Goal: Task Accomplishment & Management: Complete application form

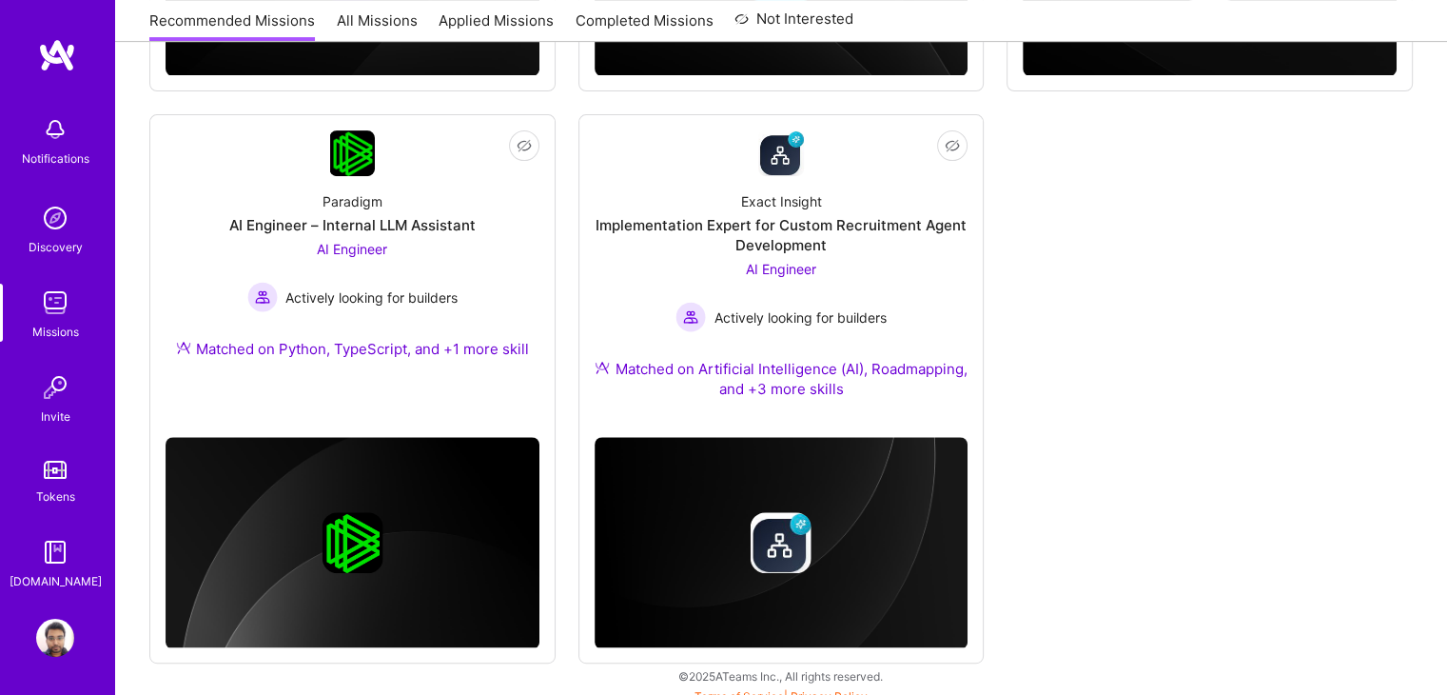
scroll to position [752, 0]
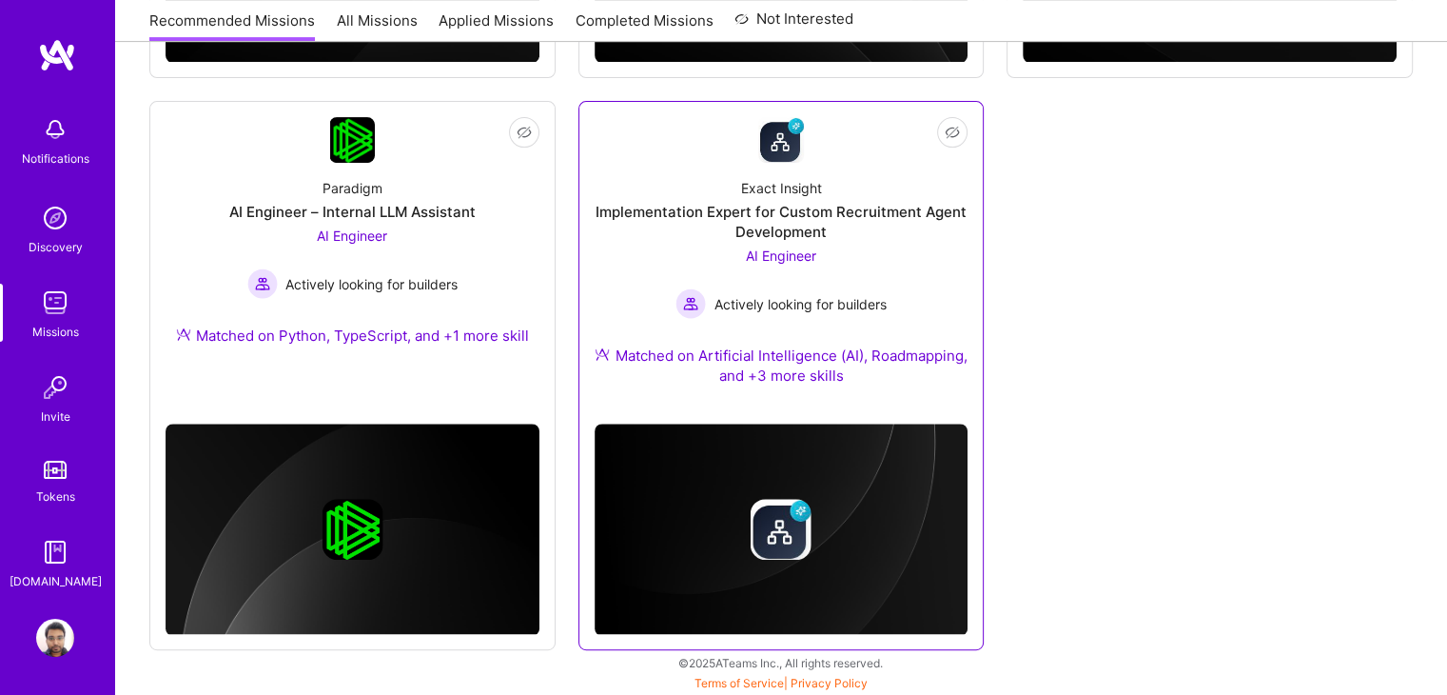
click at [877, 291] on div "Actively looking for builders" at bounding box center [781, 303] width 210 height 30
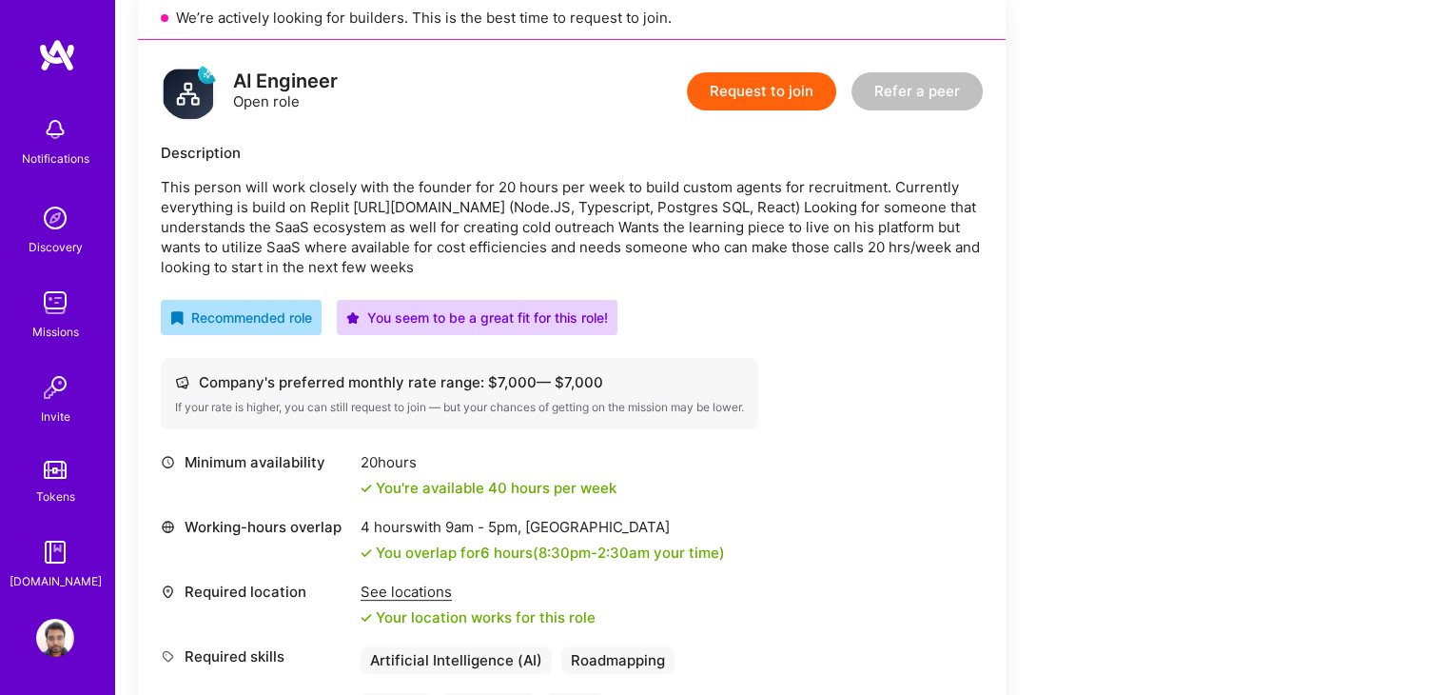
scroll to position [447, 0]
click at [720, 97] on button "Request to join" at bounding box center [761, 93] width 149 height 38
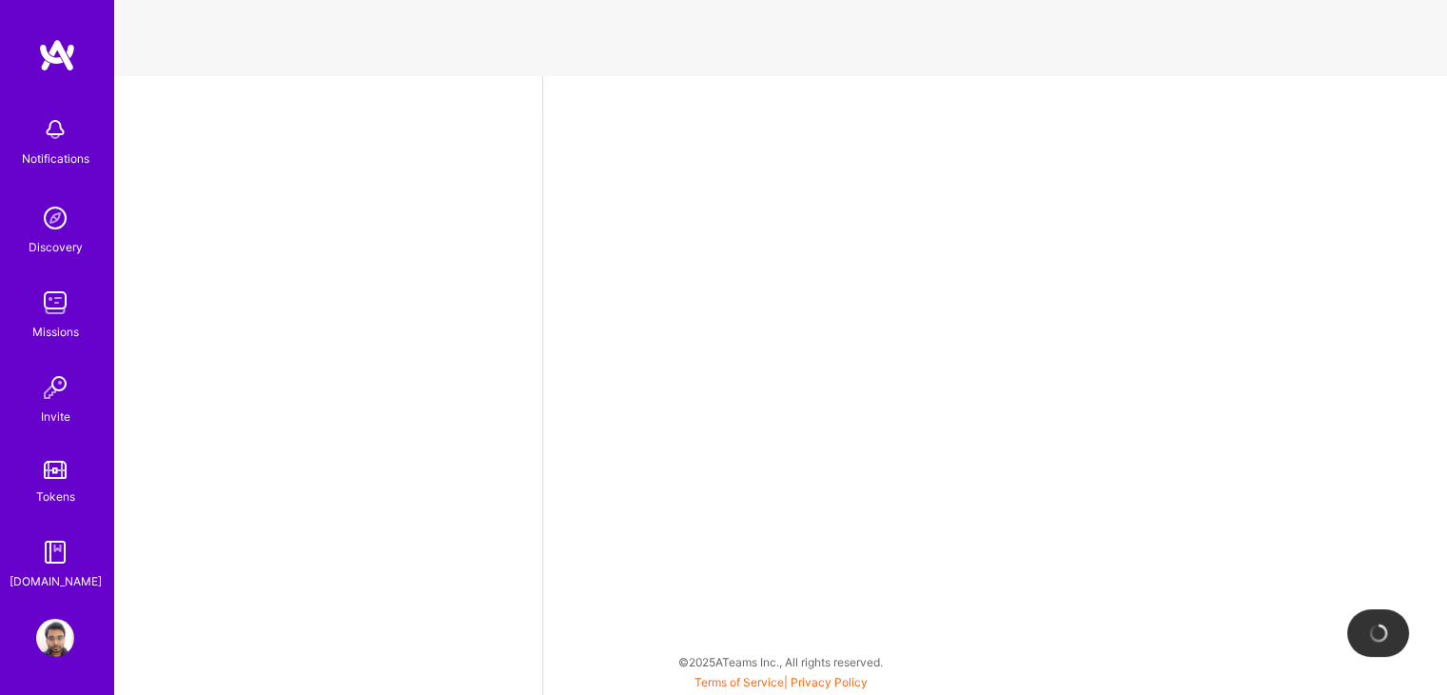
select select "IN"
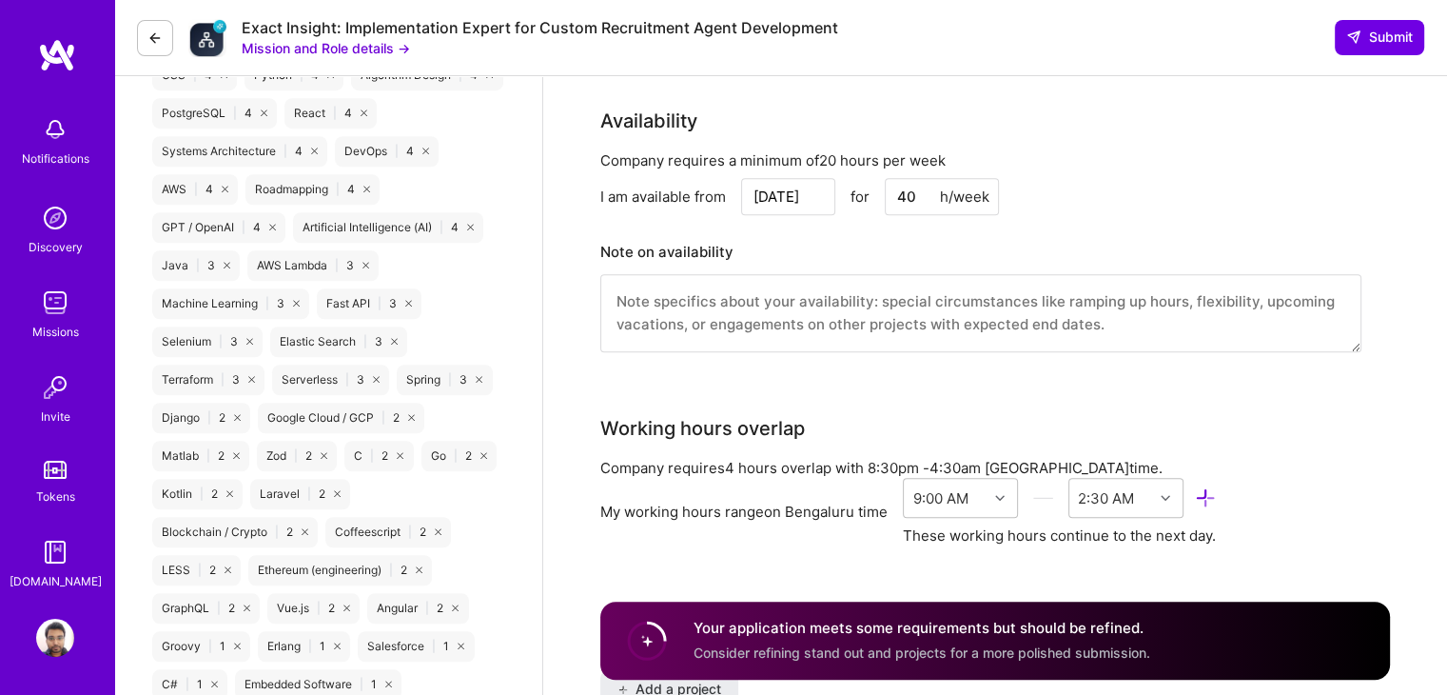
scroll to position [1430, 0]
click at [812, 182] on input "[DATE]" at bounding box center [788, 193] width 94 height 37
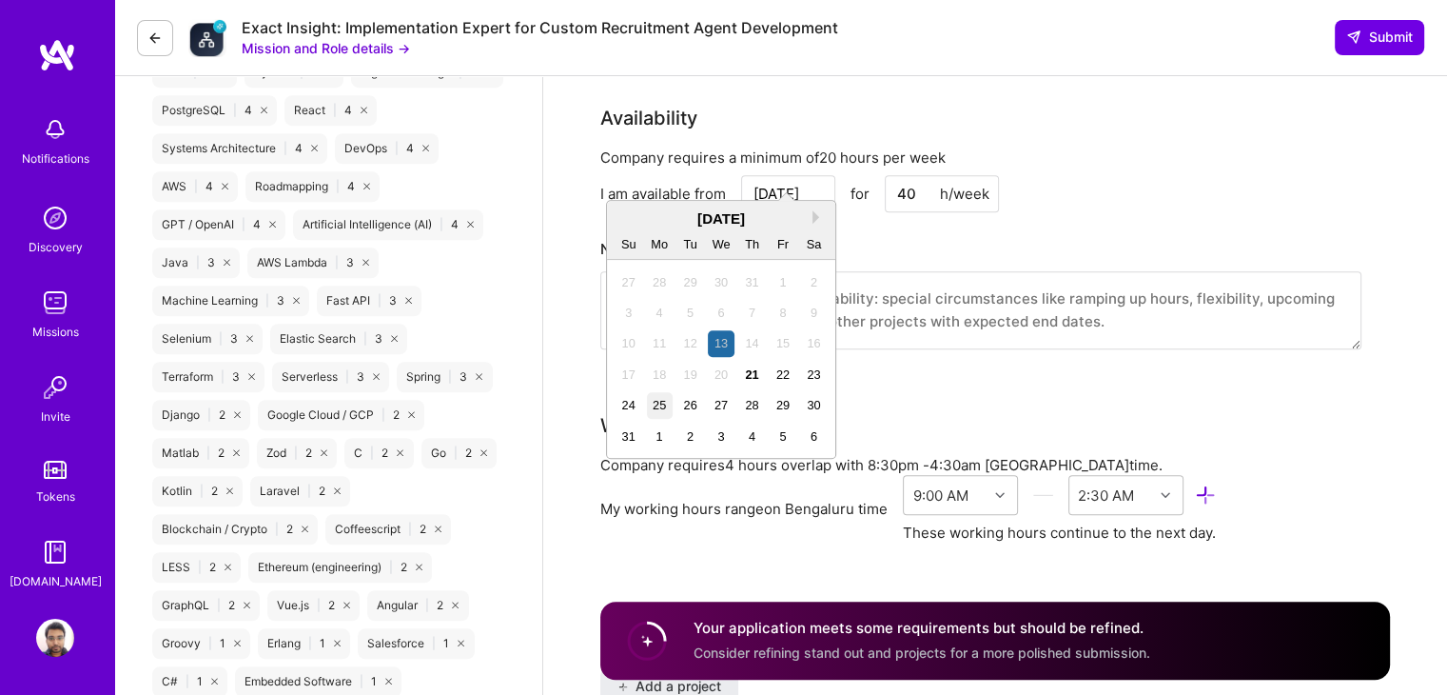
click at [659, 406] on div "25" at bounding box center [660, 405] width 26 height 26
type input "[DATE]"
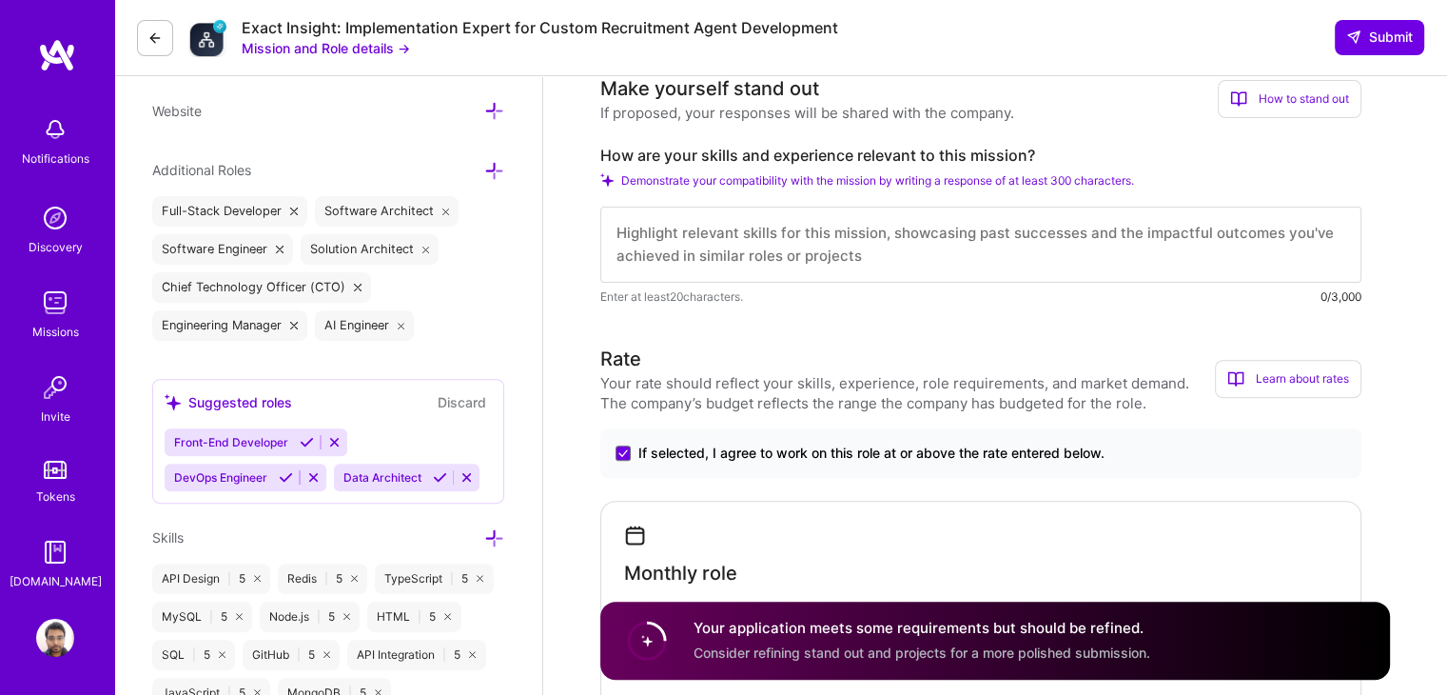
scroll to position [0, 0]
click at [1101, 245] on textarea at bounding box center [980, 244] width 761 height 76
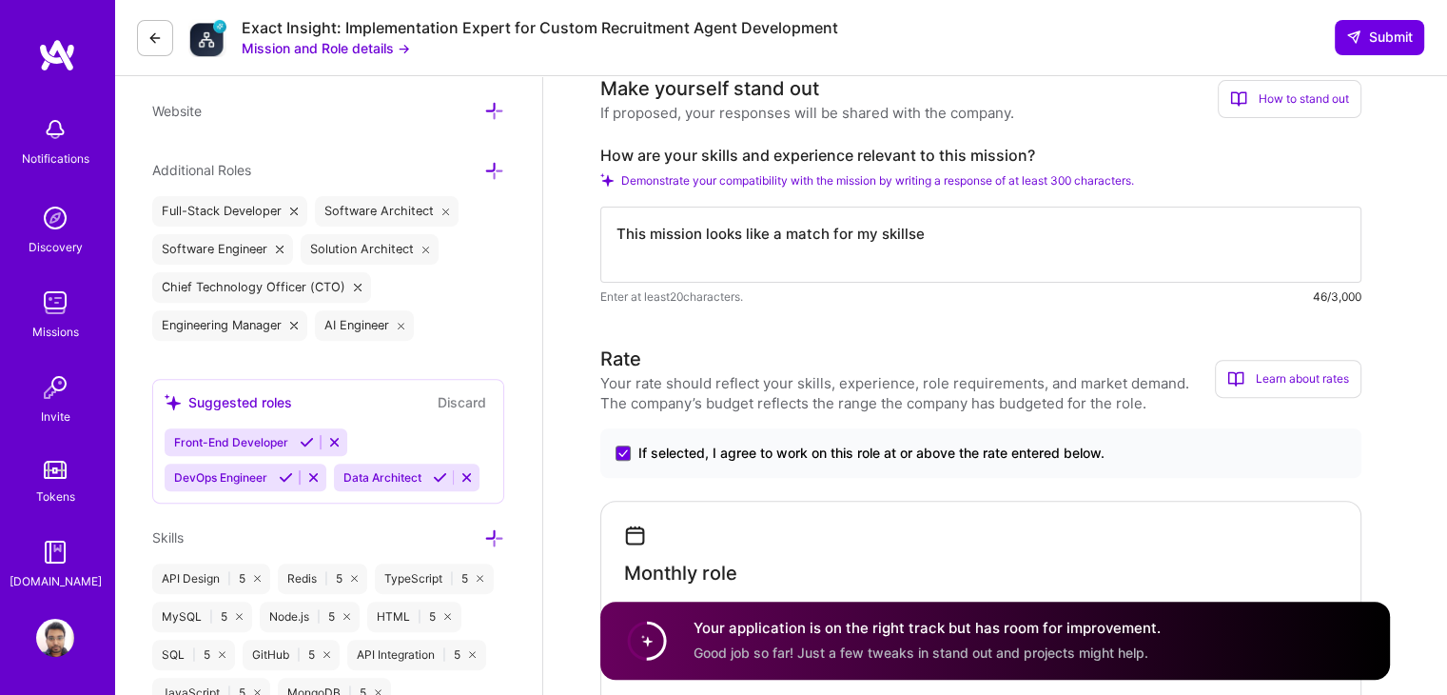
type textarea "This mission looks like a match for my skillset"
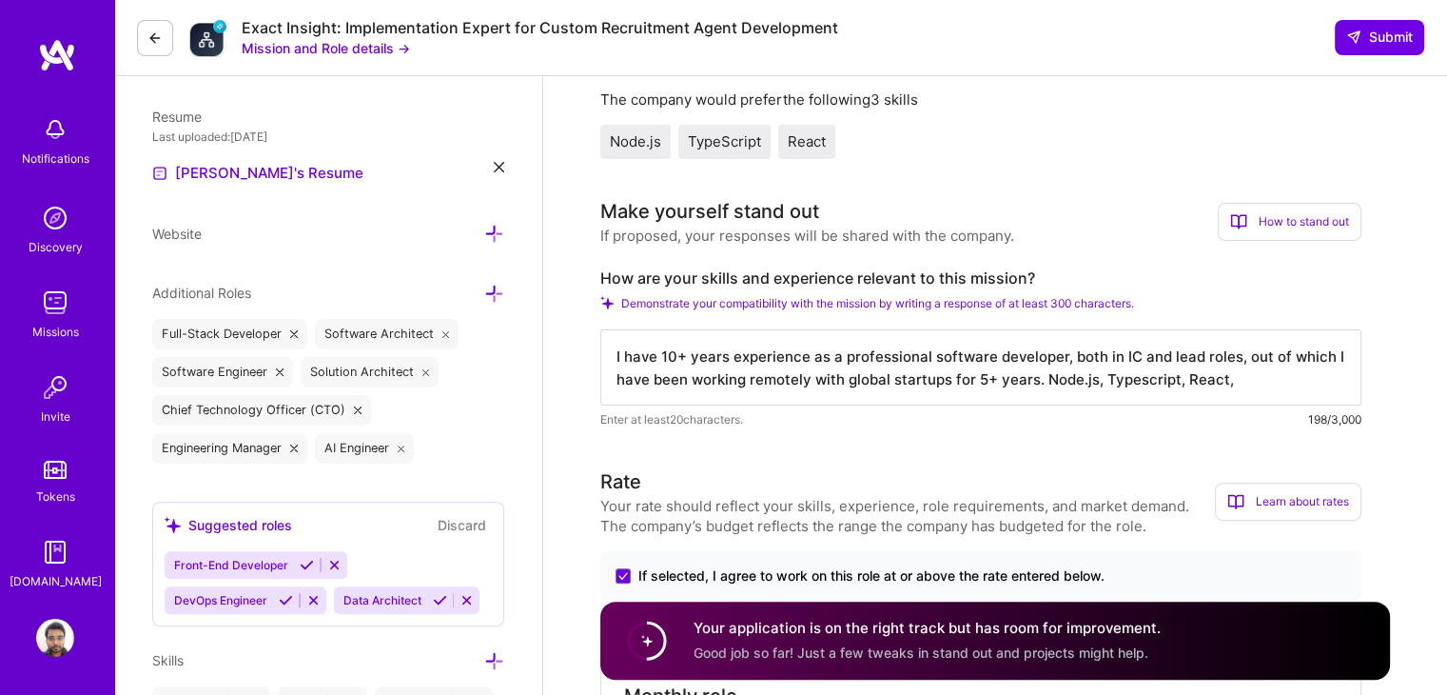
scroll to position [499, 0]
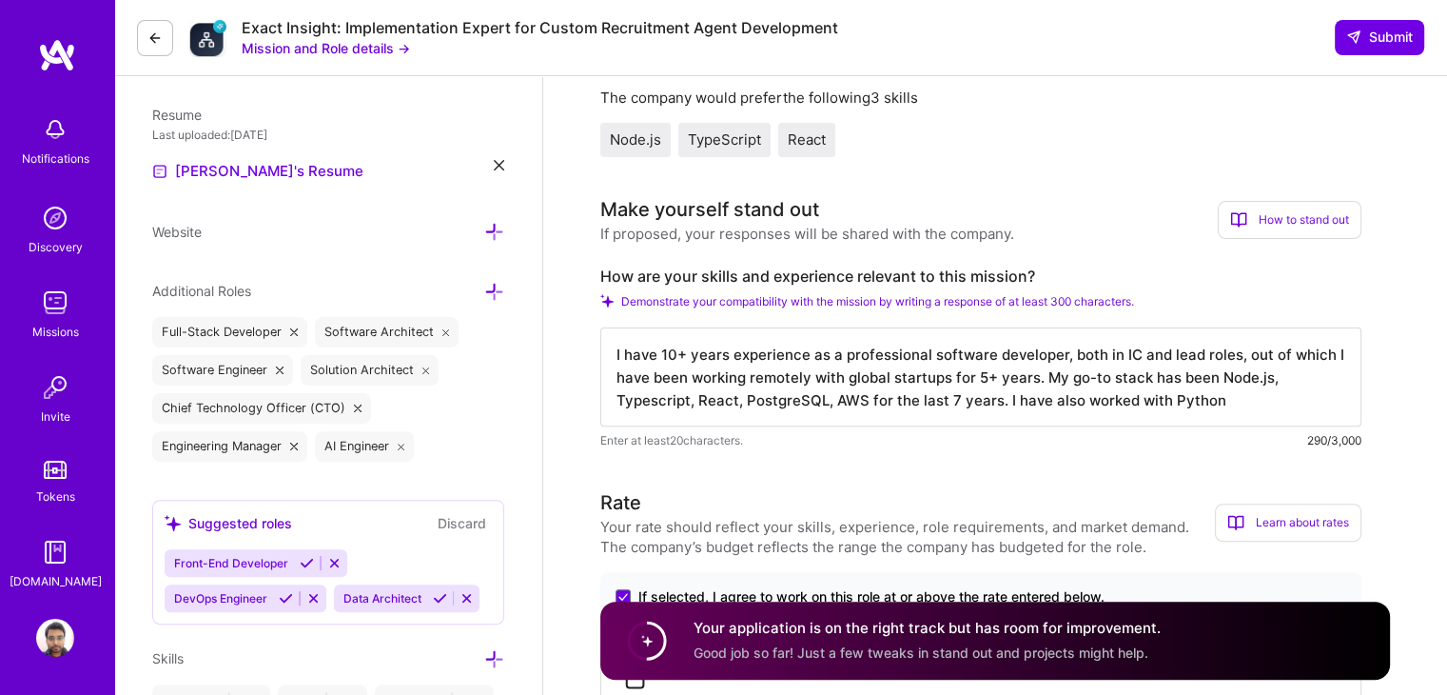
click at [837, 402] on textarea "I have 10+ years experience as a professional software developer, both in IC an…" at bounding box center [980, 376] width 761 height 99
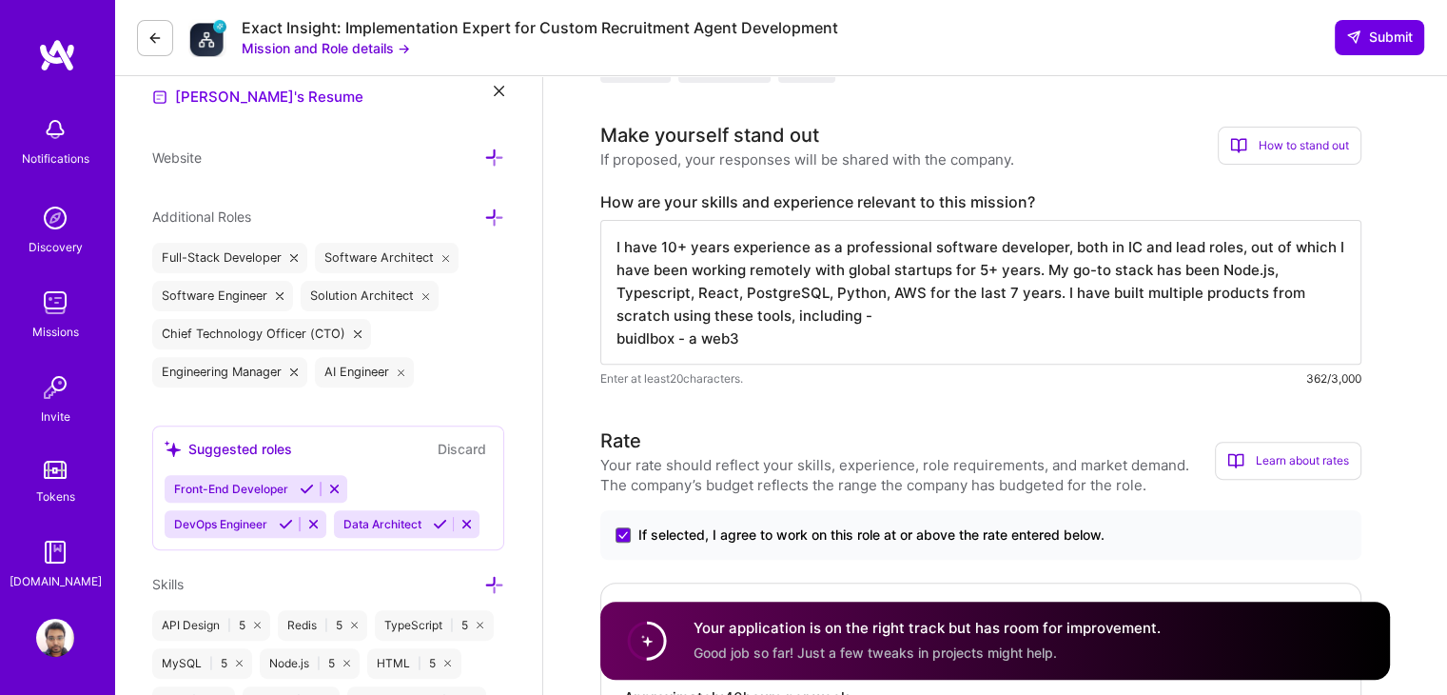
scroll to position [1, 0]
click at [1001, 342] on textarea "I have 10+ years experience as a professional software developer, both in IC an…" at bounding box center [980, 292] width 761 height 145
click at [1001, 340] on textarea "I have 10+ years experience as a professional software developer, both in IC an…" at bounding box center [980, 292] width 761 height 145
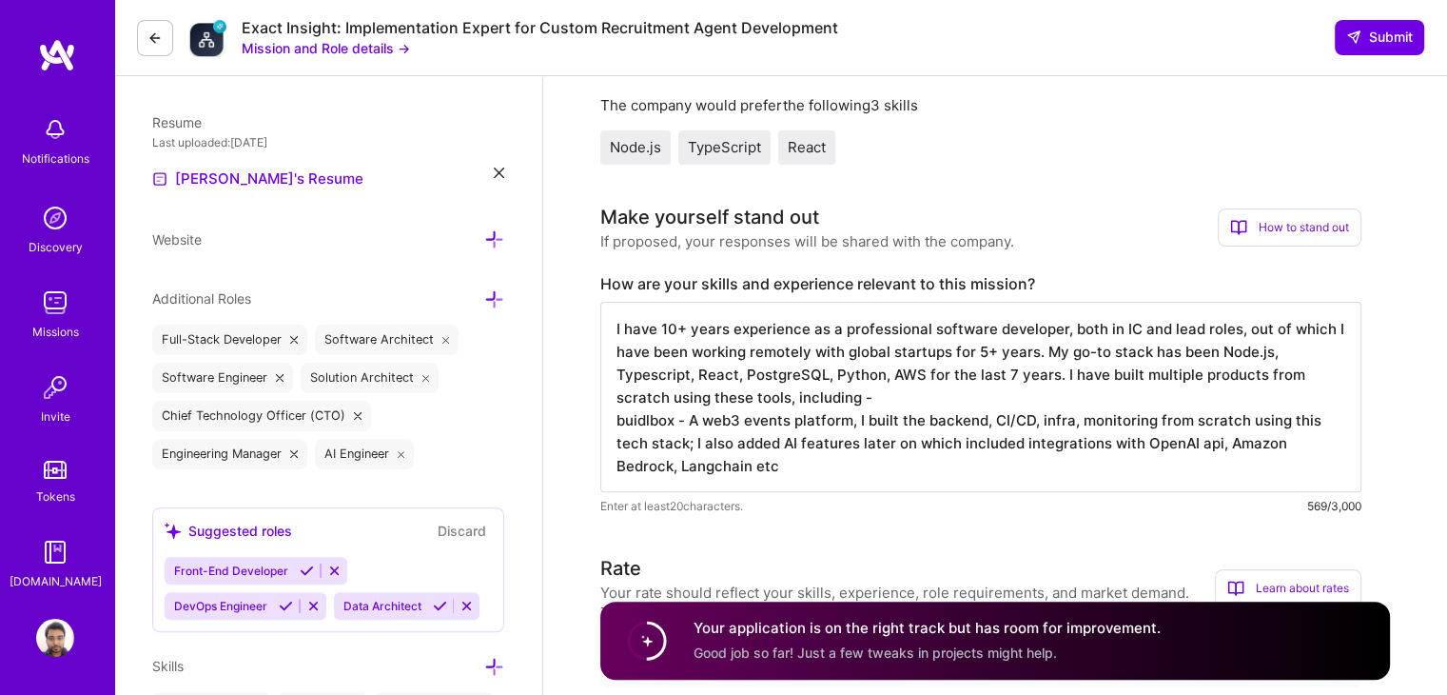
scroll to position [643, 0]
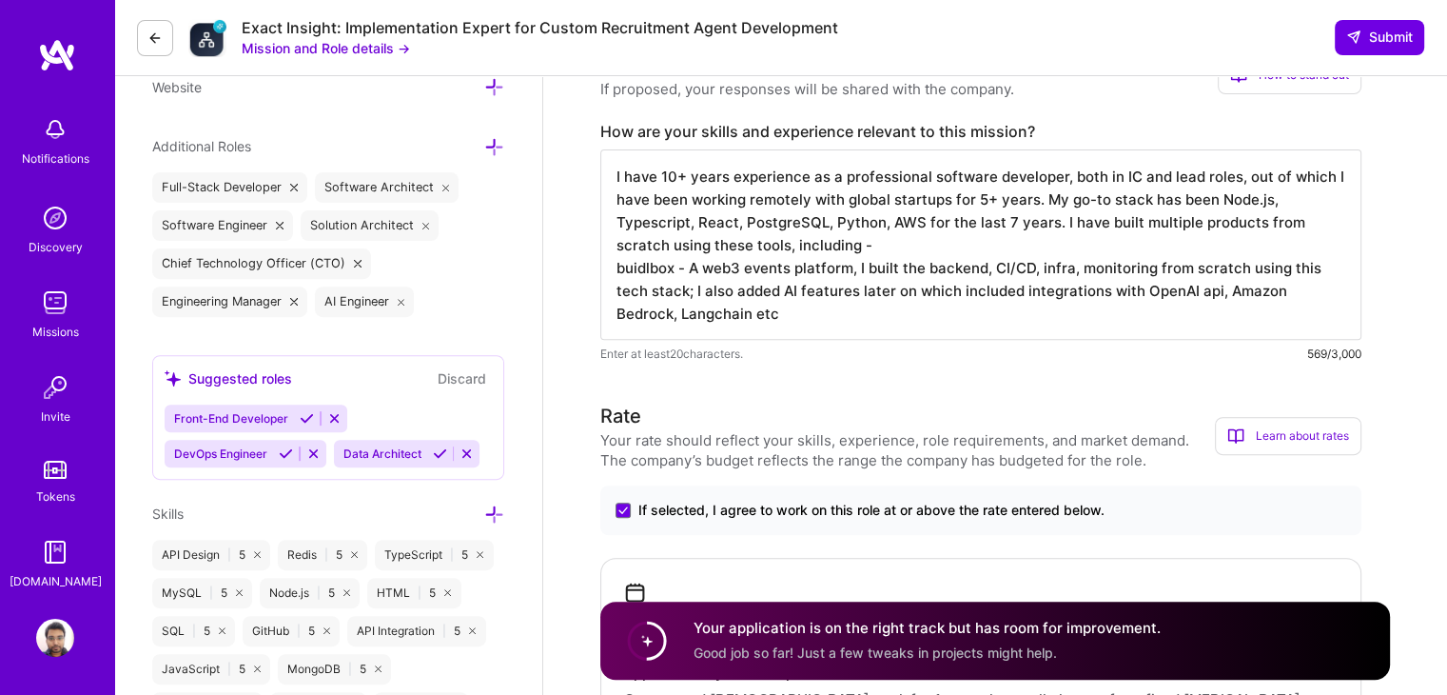
click at [1054, 228] on textarea "I have 10+ years experience as a professional software developer, both in IC an…" at bounding box center [980, 244] width 761 height 190
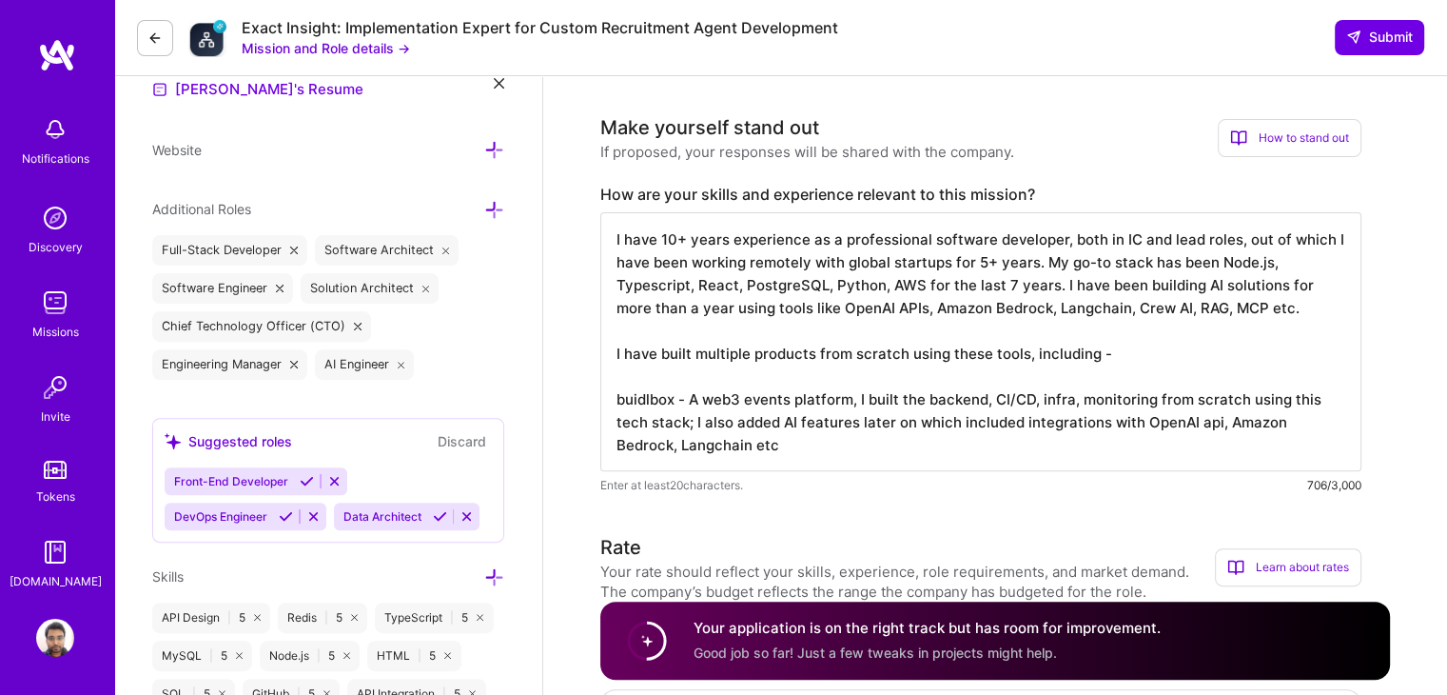
scroll to position [582, 0]
click at [678, 442] on textarea "I have 10+ years experience as a professional software developer, both in IC an…" at bounding box center [980, 339] width 761 height 259
click at [1202, 420] on textarea "I have 10+ years experience as a professional software developer, both in IC an…" at bounding box center [980, 339] width 761 height 259
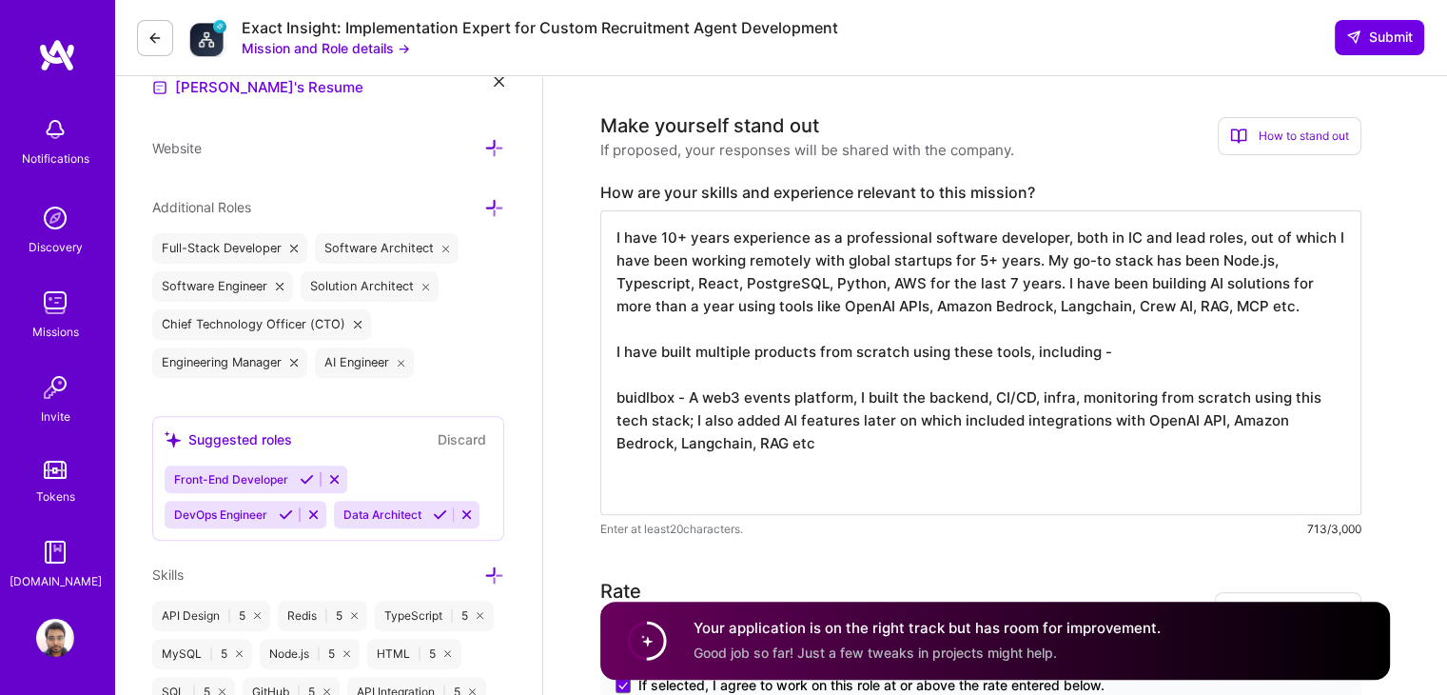
click at [1308, 313] on textarea "I have 10+ years experience as a professional software developer, both in IC an…" at bounding box center [980, 362] width 761 height 304
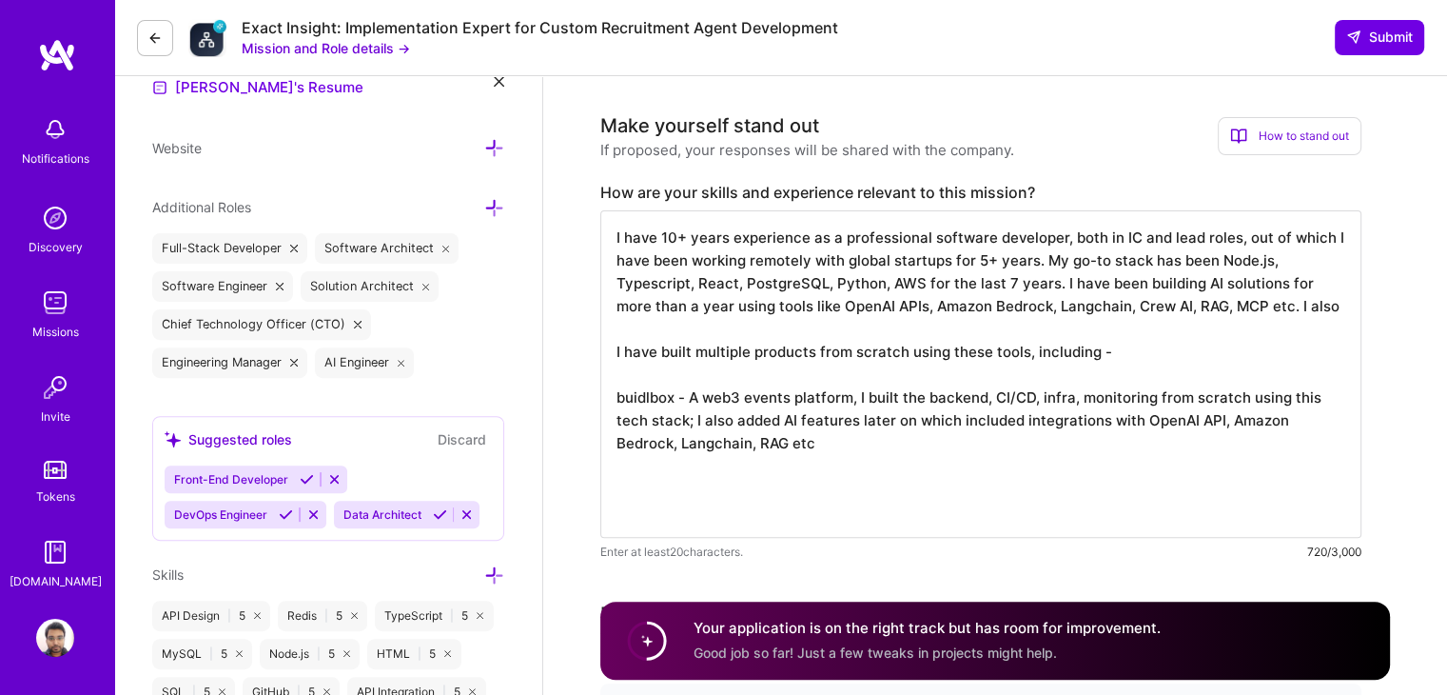
type textarea "I have 10+ years experience as a professional software developer, both in IC an…"
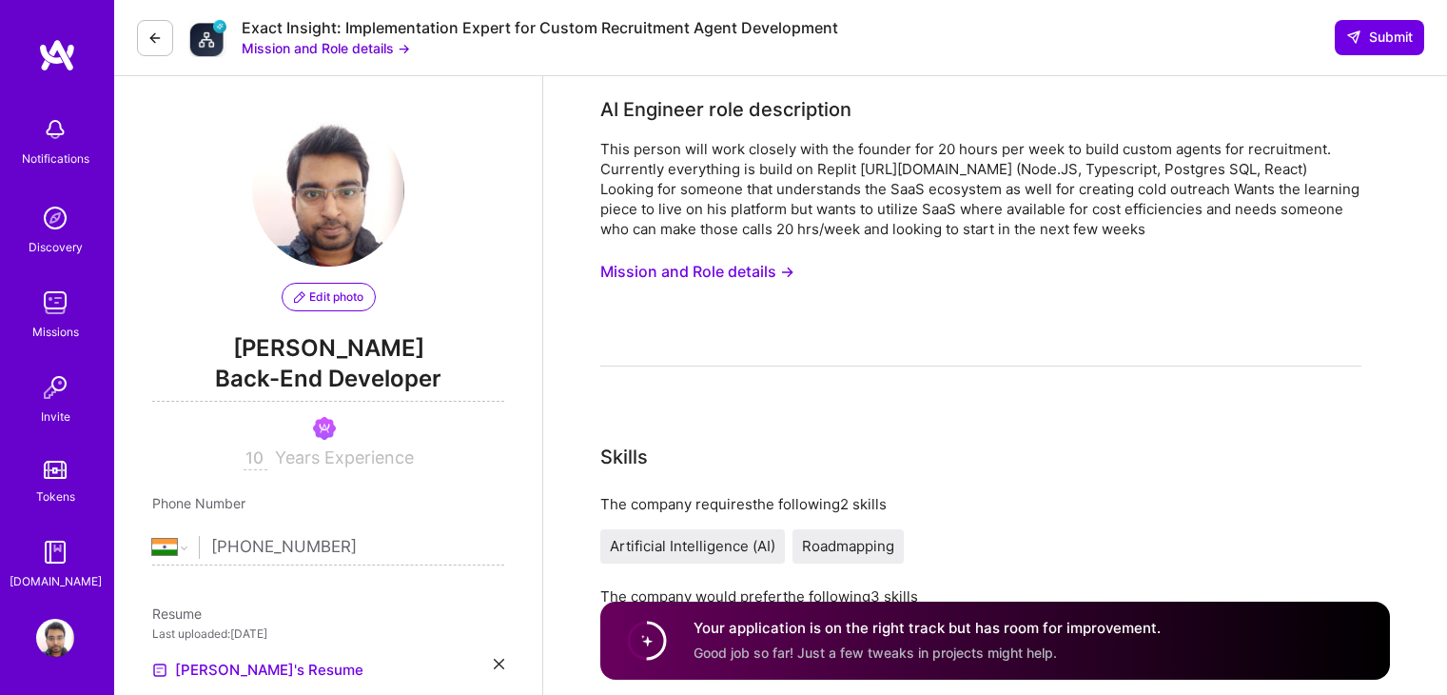
select select "IN"
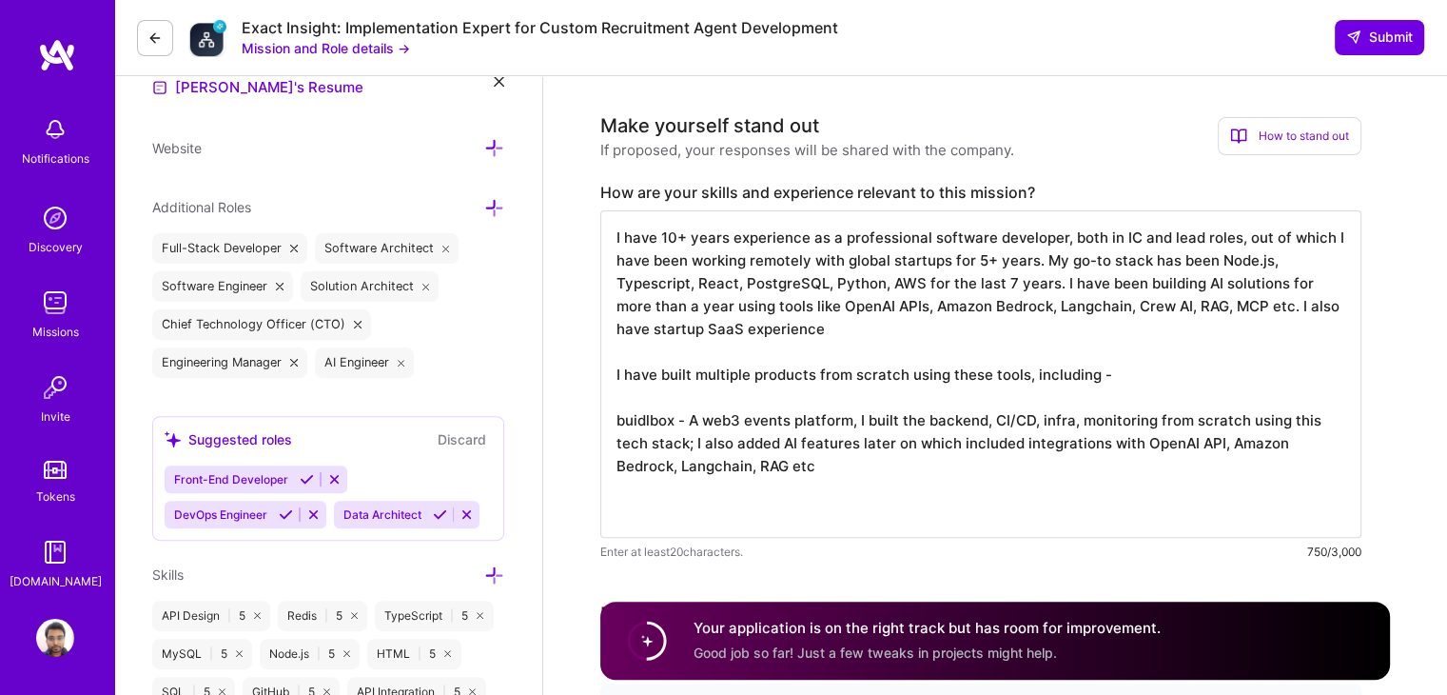
click at [1309, 313] on textarea "I have 10+ years experience as a professional software developer, both in IC an…" at bounding box center [980, 373] width 761 height 327
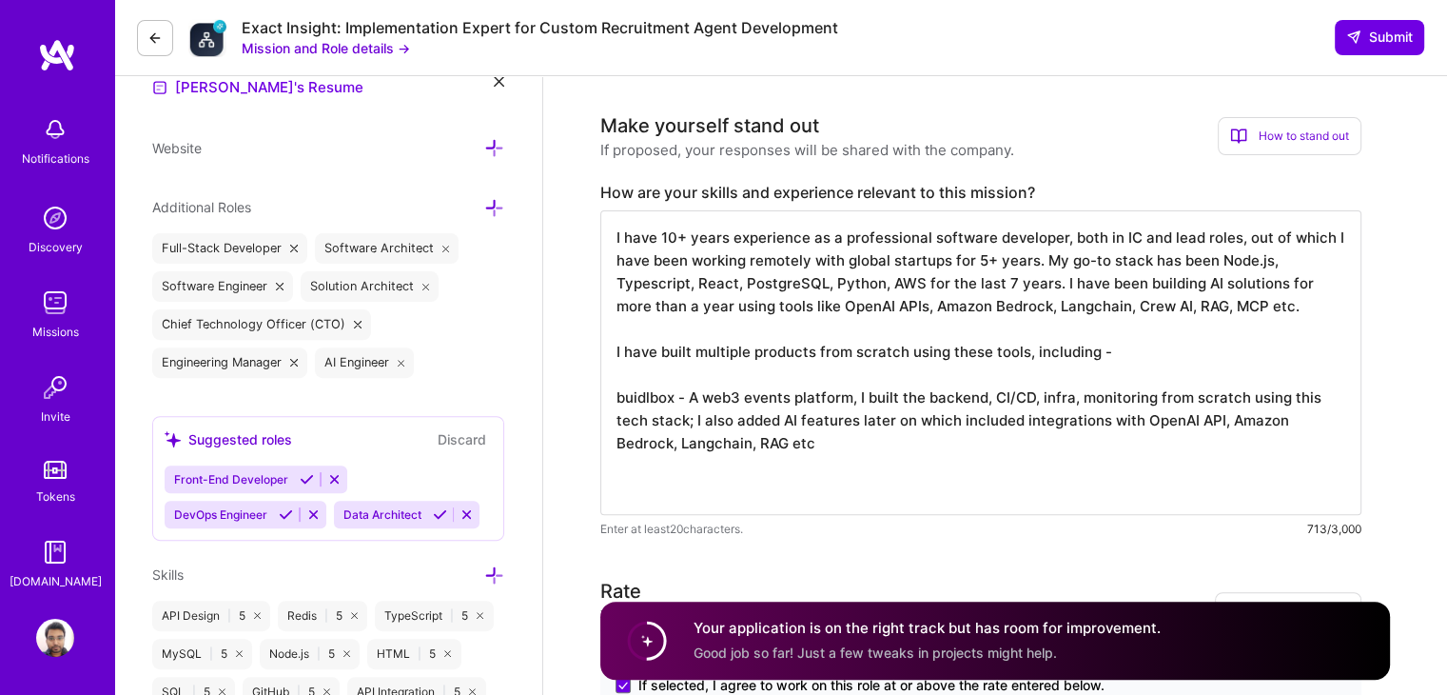
click at [1241, 237] on textarea "I have 10+ years experience as a professional software developer, both in IC an…" at bounding box center [980, 362] width 761 height 304
click at [959, 263] on textarea "I have 10+ years experience as a professional software developer, both in IC an…" at bounding box center [980, 362] width 761 height 304
click at [893, 259] on textarea "I have 10+ years experience as a professional software developer, both in IC an…" at bounding box center [980, 362] width 761 height 304
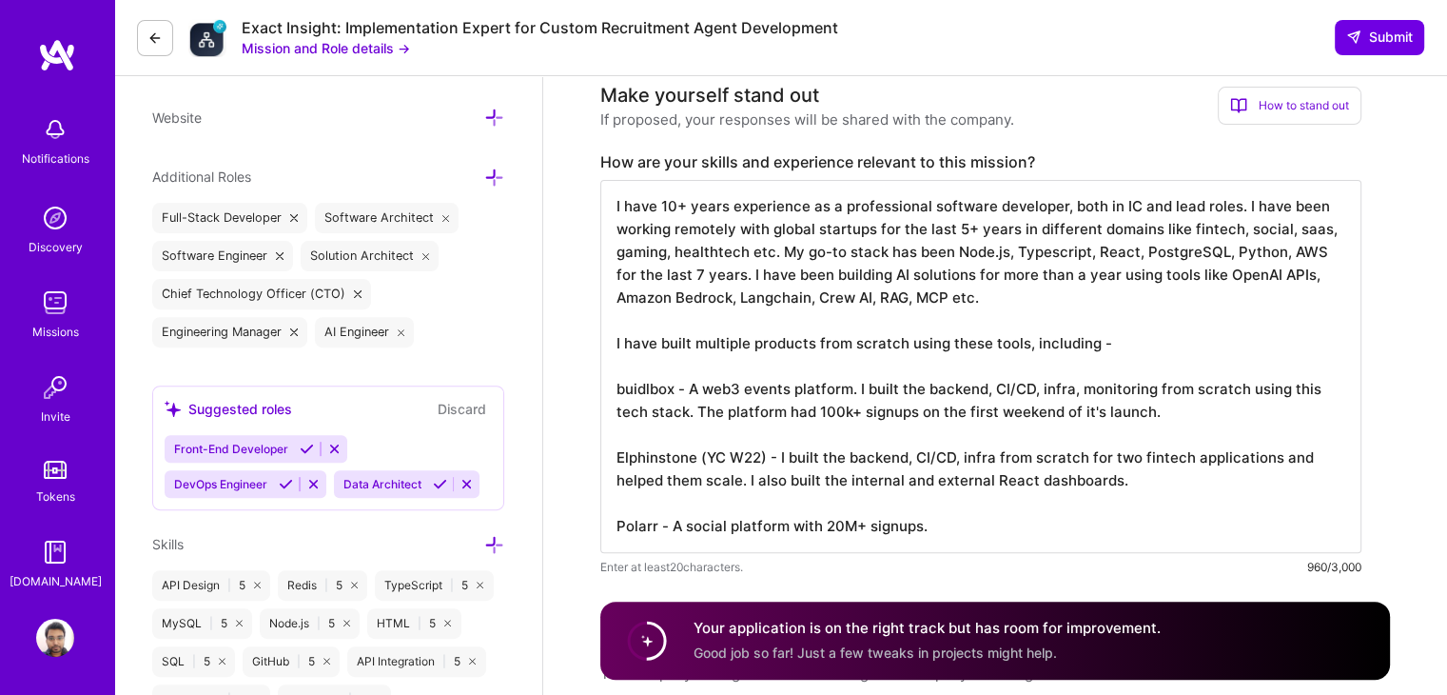
scroll to position [617, 0]
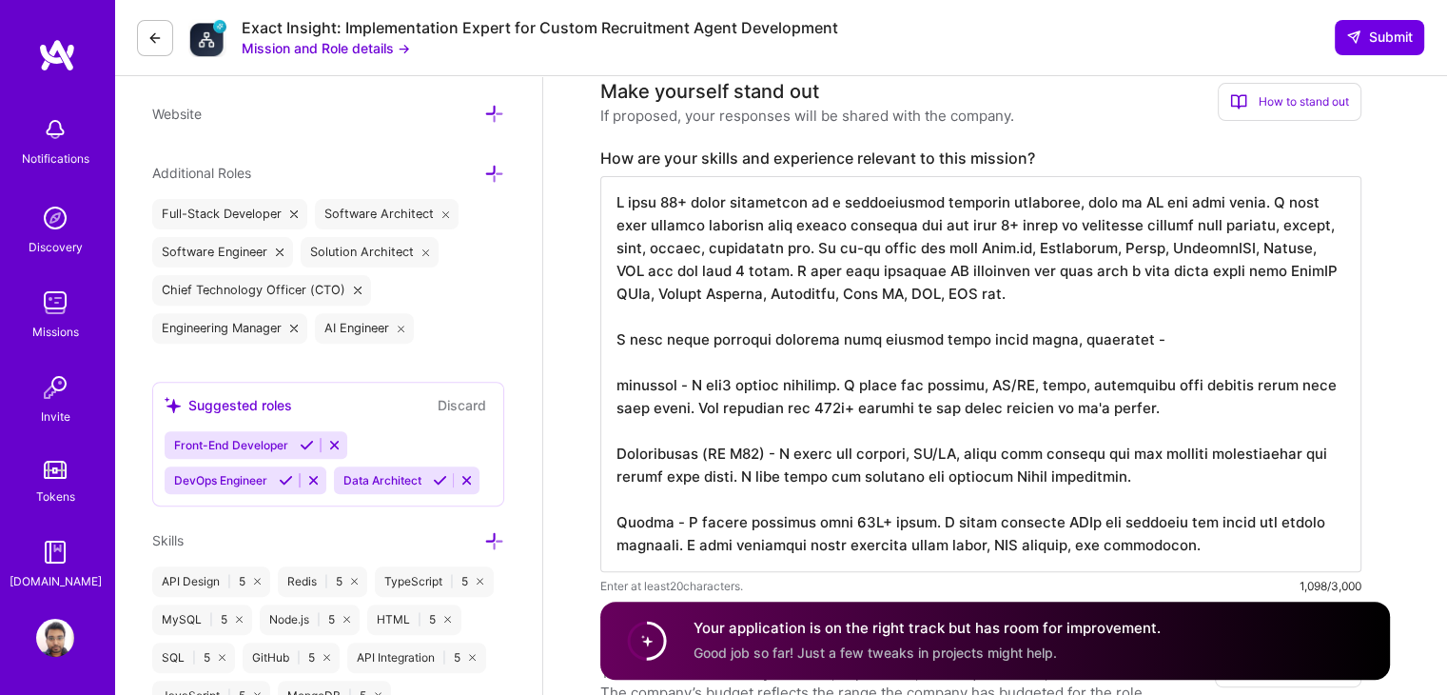
type textarea "I have 10+ years experience as a professional software developer, both in IC an…"
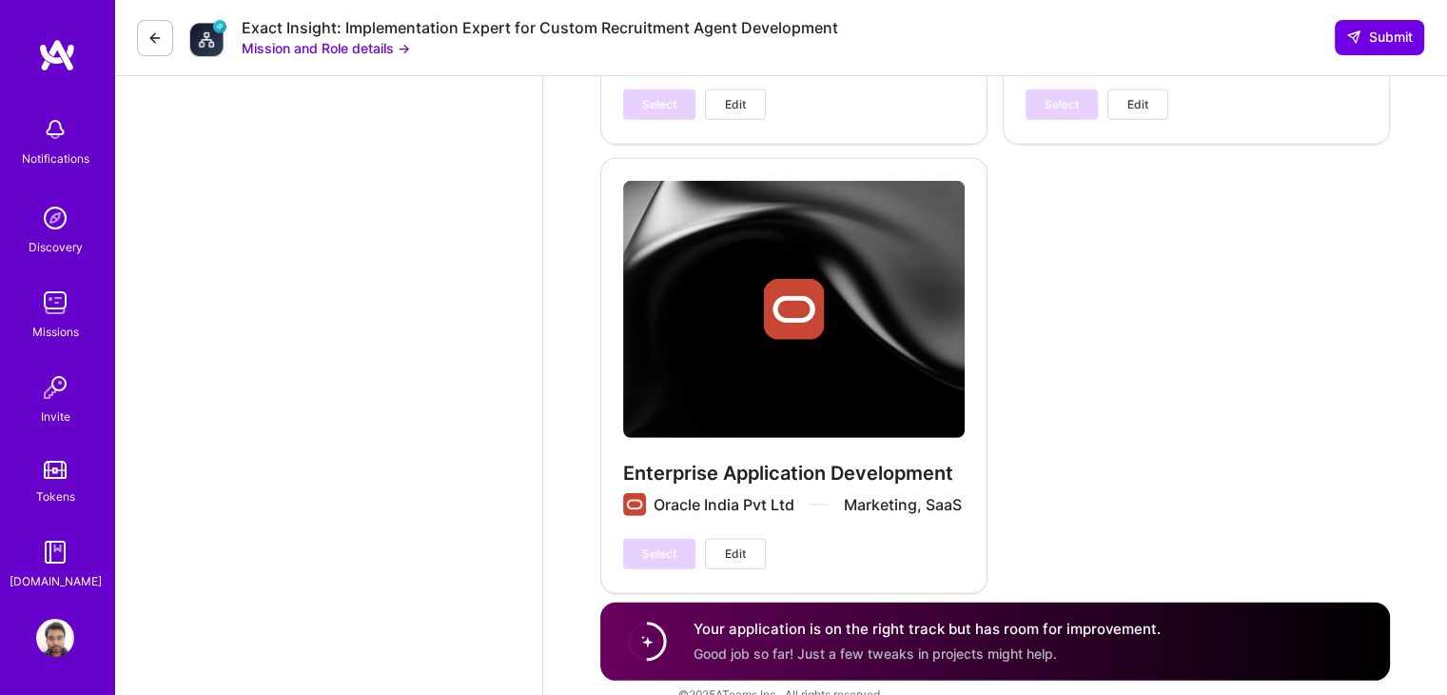
scroll to position [5636, 0]
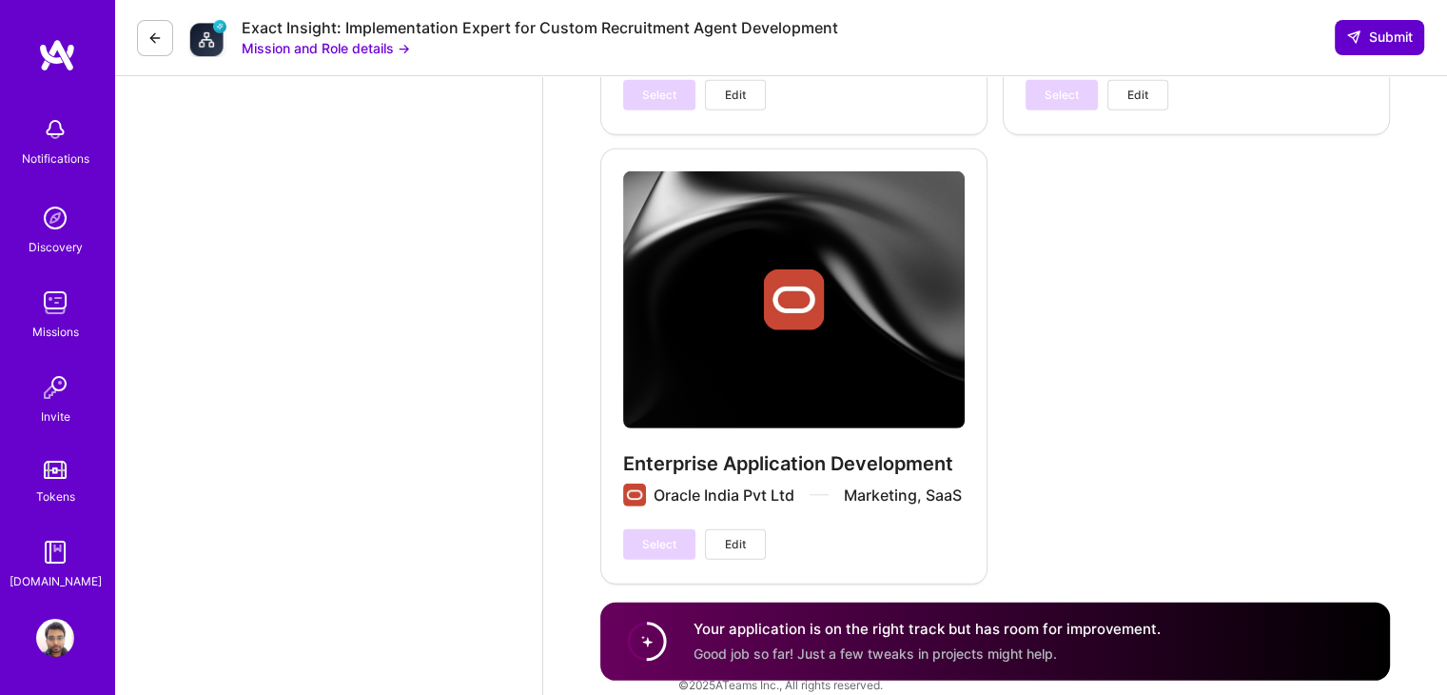
click at [1412, 39] on span "Submit" at bounding box center [1379, 37] width 67 height 19
